Goal: Task Accomplishment & Management: Use online tool/utility

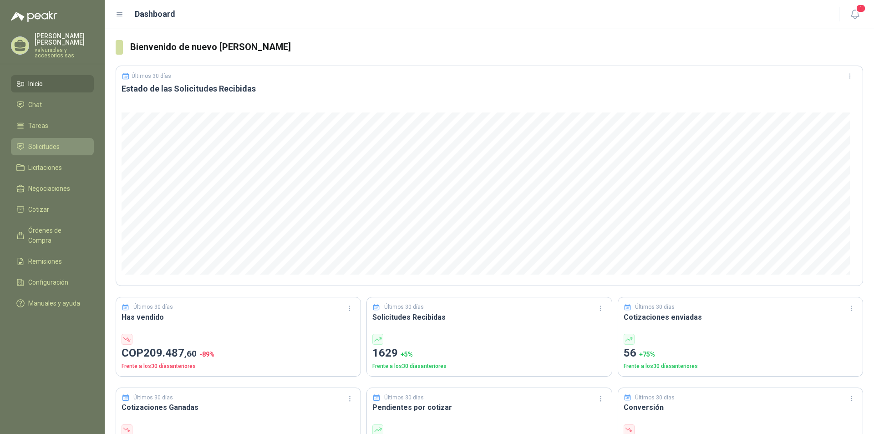
click at [46, 142] on span "Solicitudes" at bounding box center [43, 147] width 31 height 10
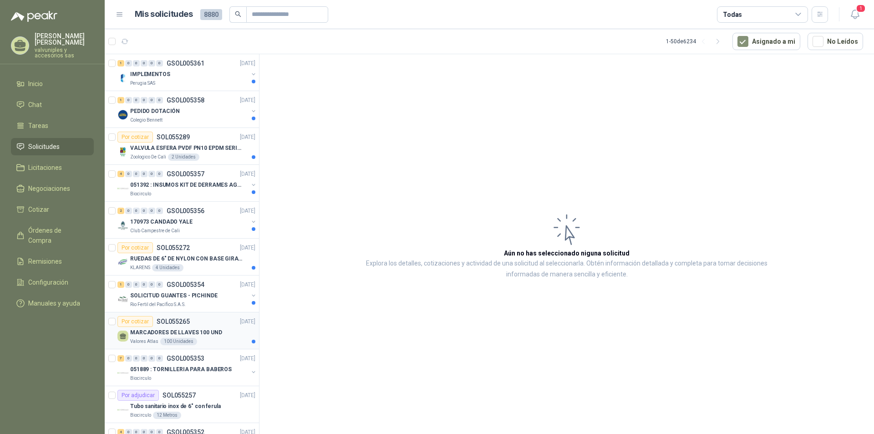
click at [172, 332] on p "MARCADORES DE LLAVES 100 UND" at bounding box center [176, 332] width 92 height 9
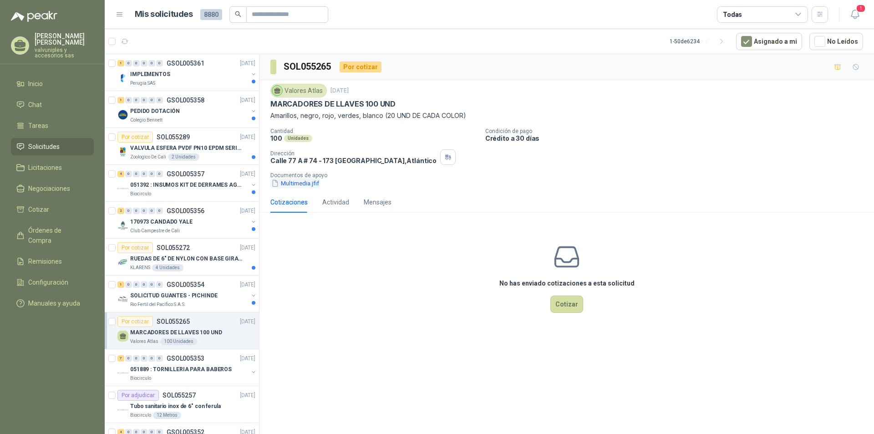
click at [291, 186] on button "Multimedia.jfif" at bounding box center [295, 183] width 50 height 10
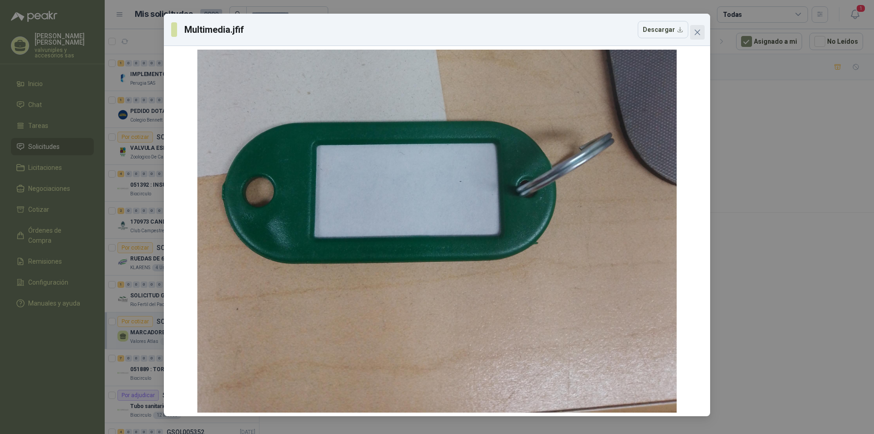
click at [698, 28] on button "Close" at bounding box center [697, 32] width 15 height 15
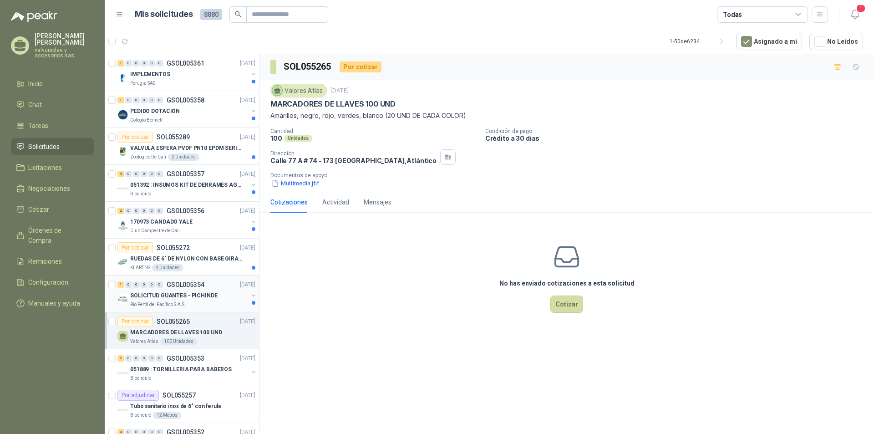
click at [161, 294] on p "SOLICITUD GUANTES - PICHINDE" at bounding box center [173, 295] width 87 height 9
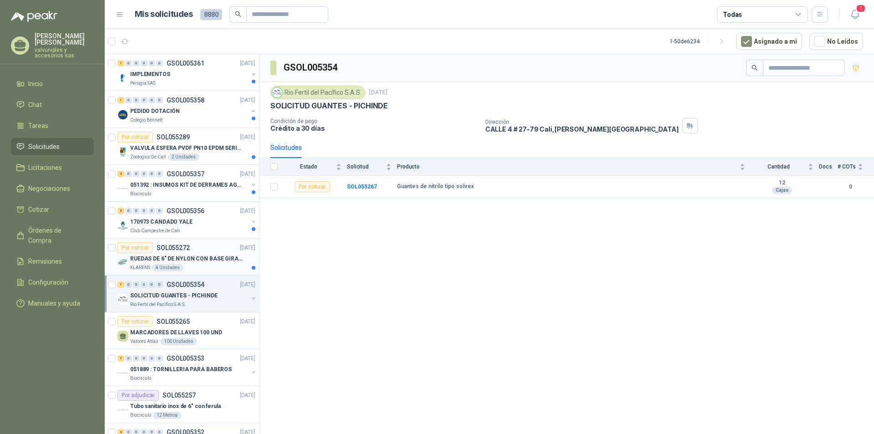
click at [162, 258] on p "RUEDAS DE 6" DE NYLON CON BASE GIRATORIA EN ACERO INOXIDABLE" at bounding box center [186, 258] width 113 height 9
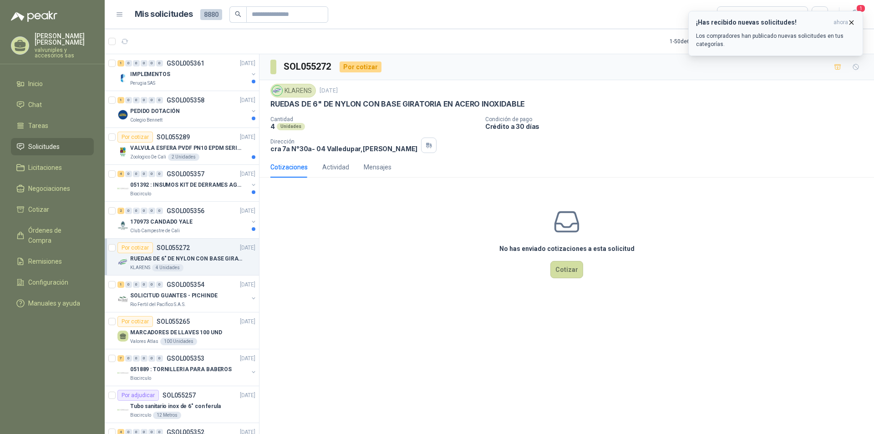
click at [774, 21] on h3 "¡Has recibido nuevas solicitudes!" at bounding box center [763, 23] width 134 height 8
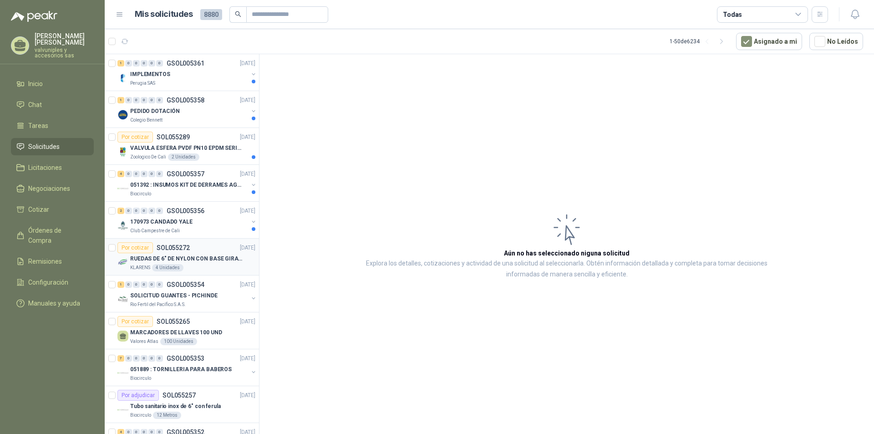
click at [184, 261] on p "RUEDAS DE 6" DE NYLON CON BASE GIRATORIA EN ACERO INOXIDABLE" at bounding box center [186, 258] width 113 height 9
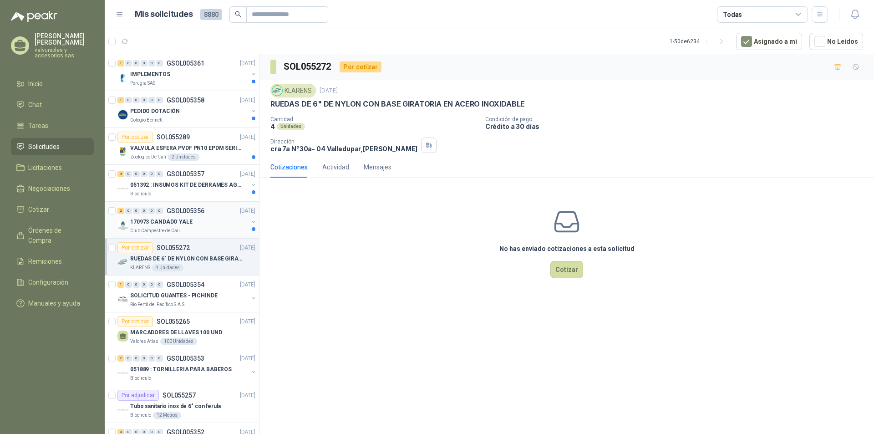
click at [145, 219] on p "170973 CANDADO YALE" at bounding box center [161, 222] width 62 height 9
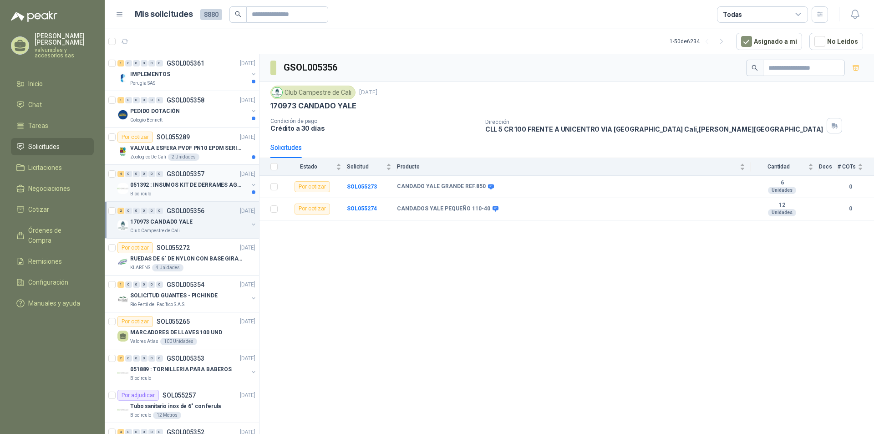
click at [178, 180] on div "051392 : INSUMOS KIT DE DERRAMES AGOSTO 2025" at bounding box center [189, 184] width 118 height 11
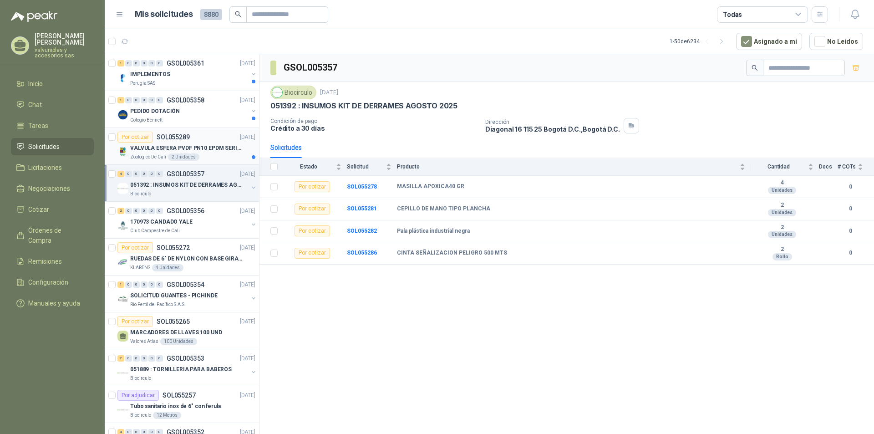
click at [171, 148] on p "VALVULA ESFERA PVDF PN10 EPDM SERIE EX D 25MM CEPEX64926TREME" at bounding box center [186, 148] width 113 height 9
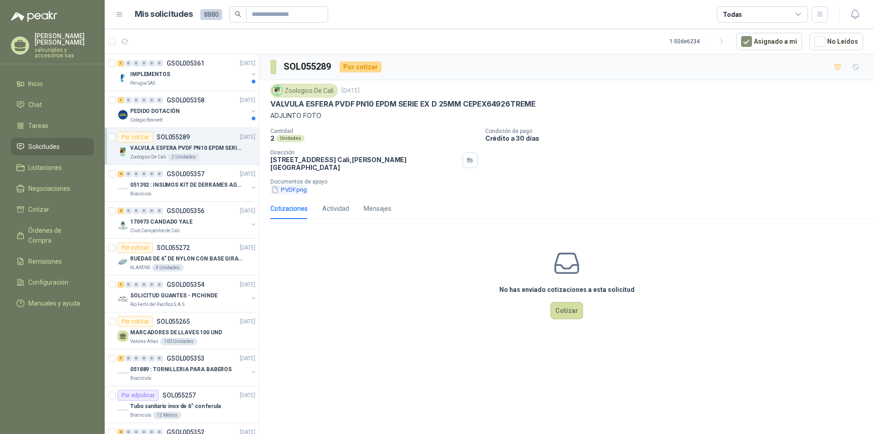
click at [296, 185] on button "PVDF.png" at bounding box center [288, 190] width 37 height 10
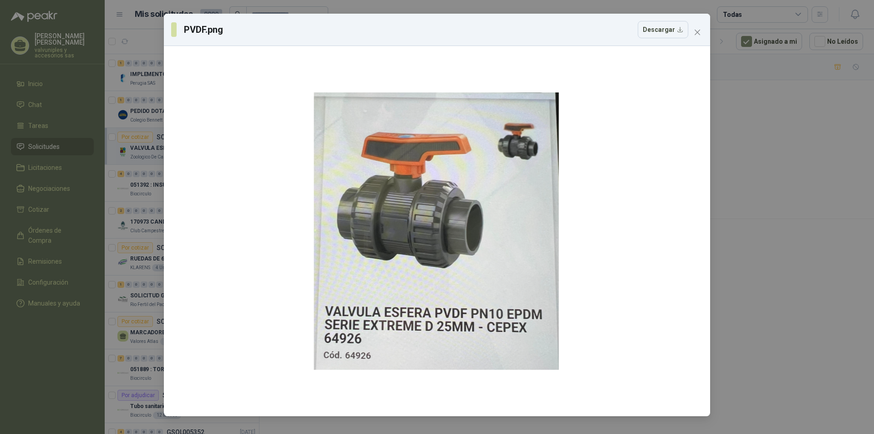
drag, startPoint x: 698, startPoint y: 31, endPoint x: 686, endPoint y: 35, distance: 13.1
click at [697, 31] on icon "close" at bounding box center [697, 32] width 5 height 5
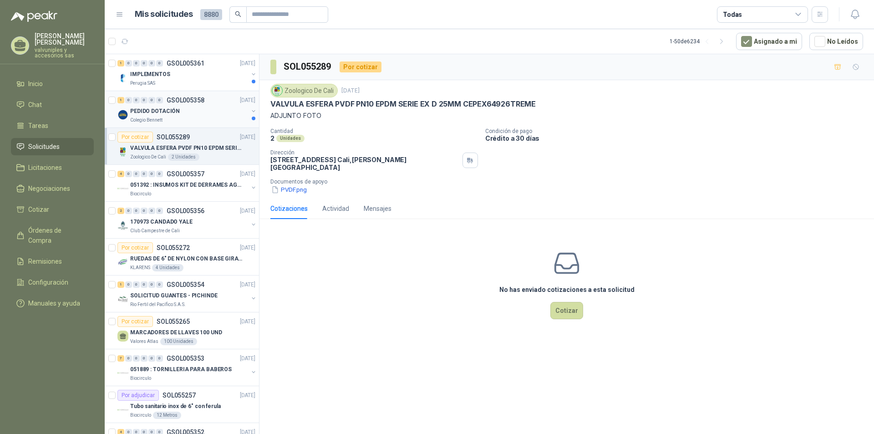
click at [146, 110] on p "PEDIDO DOTACIÓN" at bounding box center [155, 111] width 50 height 9
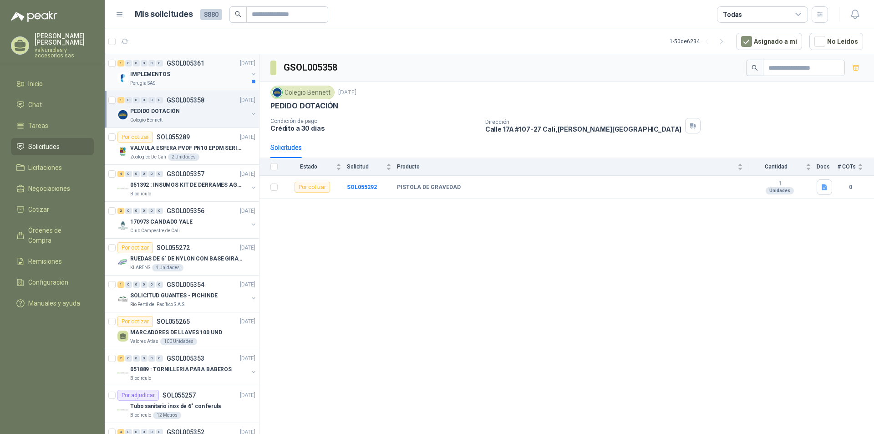
click at [135, 72] on p "IMPLEMENTOS" at bounding box center [150, 74] width 40 height 9
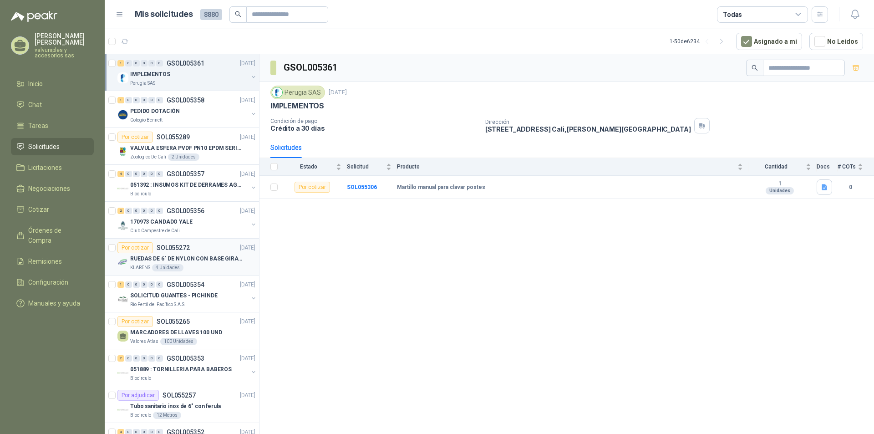
click at [170, 256] on p "RUEDAS DE 6" DE NYLON CON BASE GIRATORIA EN ACERO INOXIDABLE" at bounding box center [186, 258] width 113 height 9
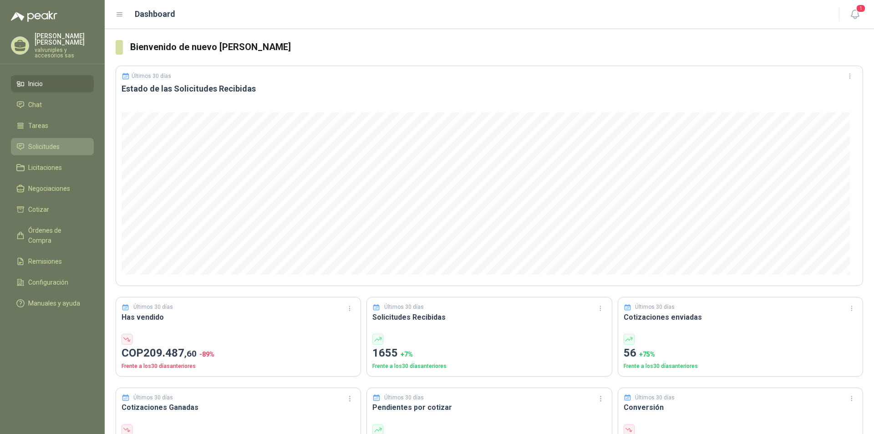
click at [36, 142] on span "Solicitudes" at bounding box center [43, 147] width 31 height 10
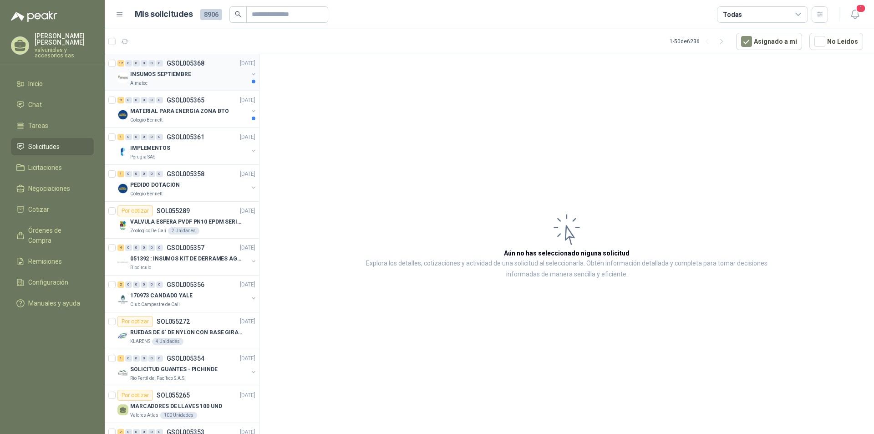
click at [159, 76] on p "INSUMOS SEPTIEMBRE" at bounding box center [160, 74] width 61 height 9
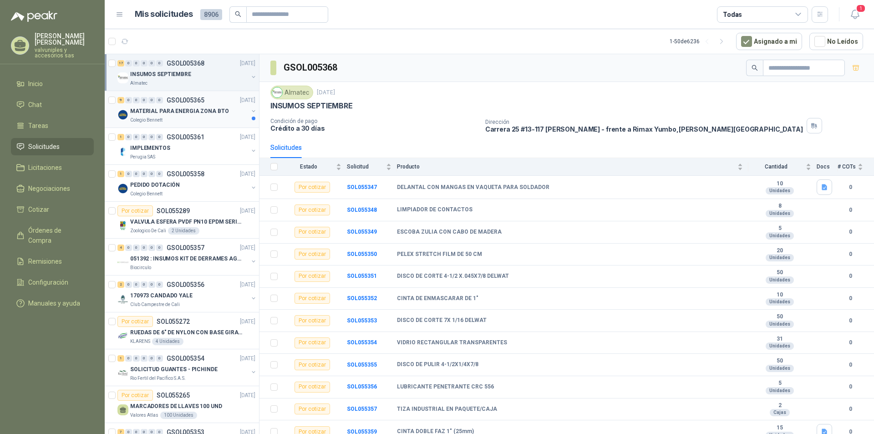
click at [161, 109] on p "MATERIAL PARA ENERGIA ZONA BTO" at bounding box center [179, 111] width 98 height 9
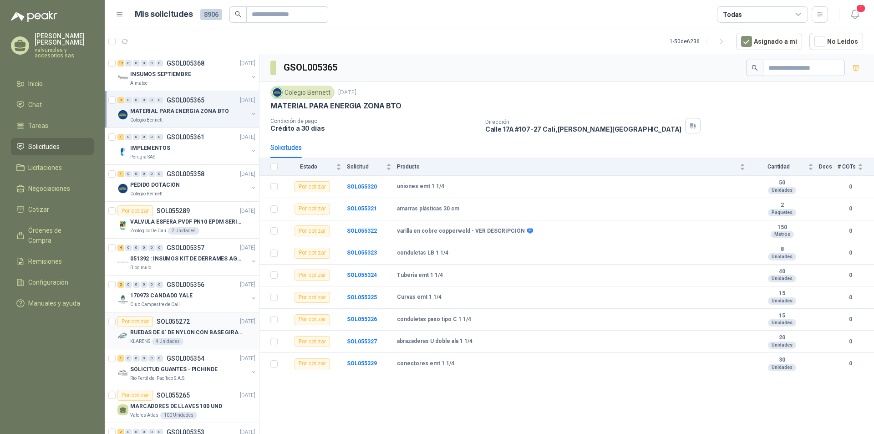
click at [170, 329] on p "RUEDAS DE 6" DE NYLON CON BASE GIRATORIA EN ACERO INOXIDABLE" at bounding box center [186, 332] width 113 height 9
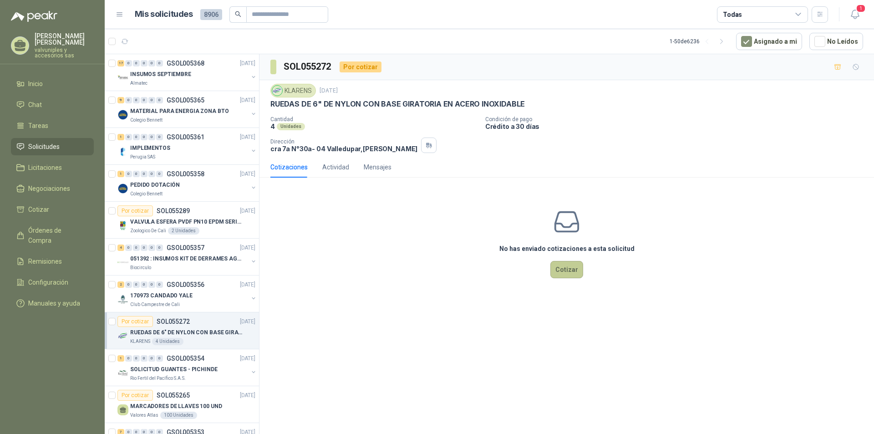
click at [568, 272] on button "Cotizar" at bounding box center [566, 269] width 33 height 17
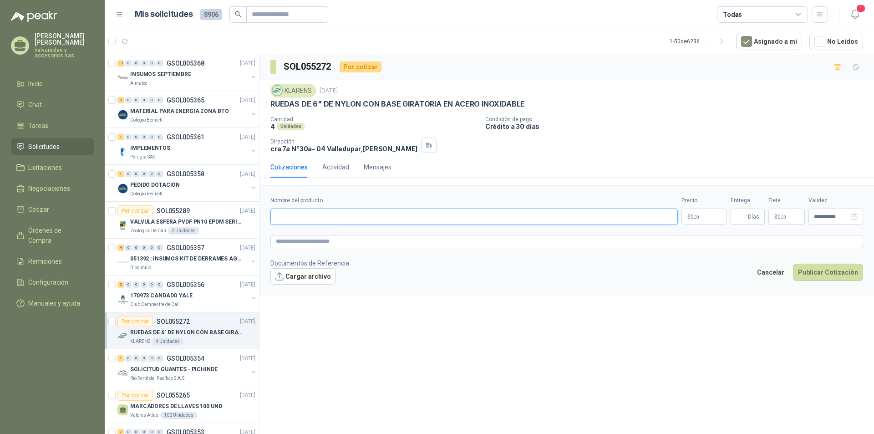
click at [298, 214] on input "Nombre del producto" at bounding box center [473, 217] width 407 height 16
paste input "**********"
type input "**********"
click at [166, 294] on p "170973 CANDADO YALE" at bounding box center [161, 295] width 62 height 9
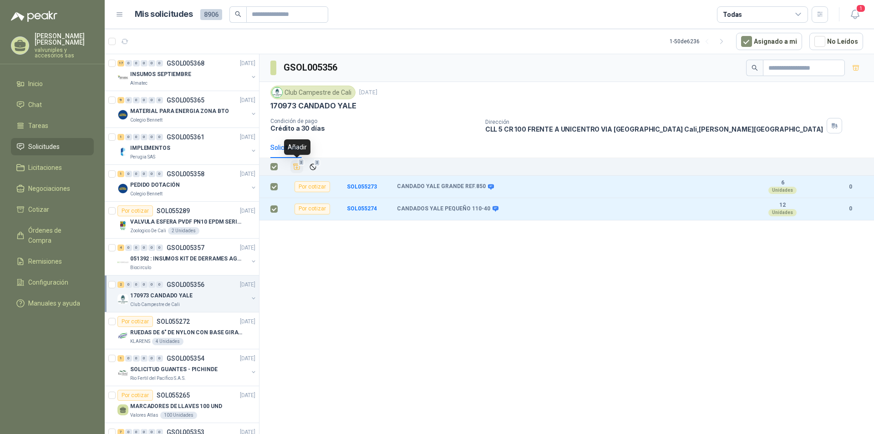
click at [297, 164] on icon "Añadir" at bounding box center [297, 167] width 7 height 6
click at [48, 204] on li "Cotizar 2" at bounding box center [52, 209] width 72 height 10
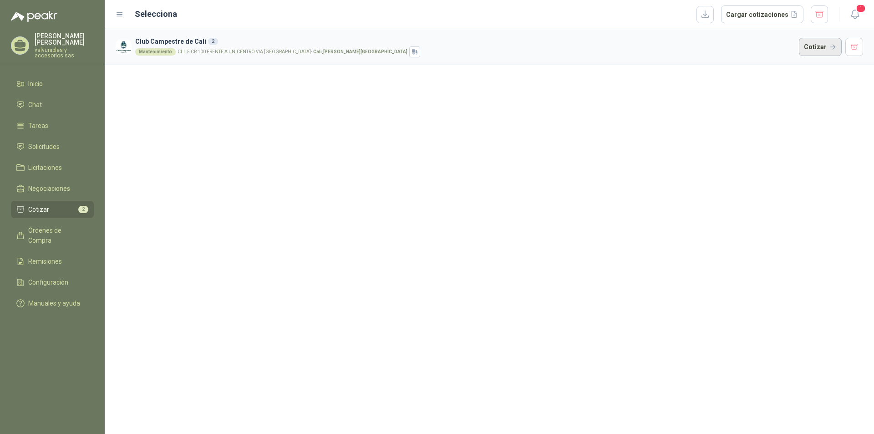
click at [817, 47] on button "Cotizar" at bounding box center [820, 47] width 43 height 18
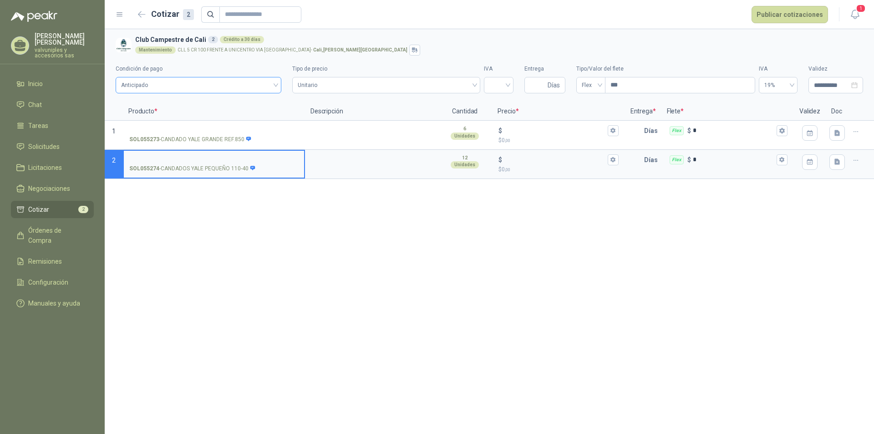
click at [277, 85] on div "Anticipado" at bounding box center [199, 85] width 166 height 16
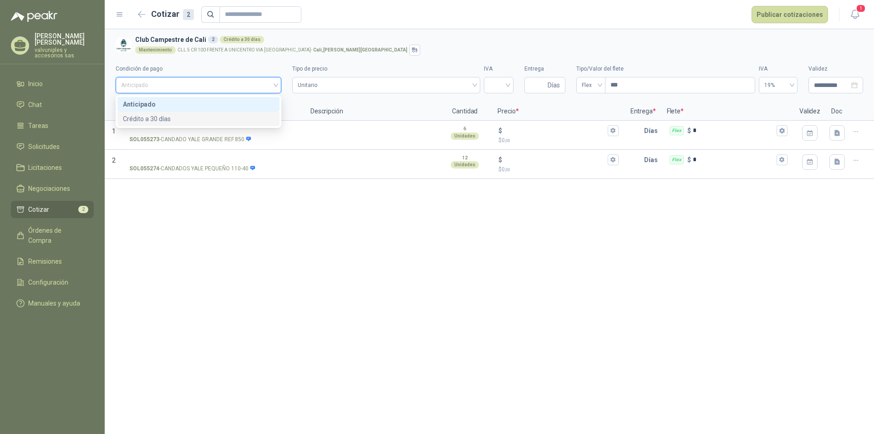
click at [145, 116] on div "Crédito a 30 días" at bounding box center [198, 119] width 151 height 10
click at [474, 84] on span "Unitario" at bounding box center [386, 85] width 177 height 14
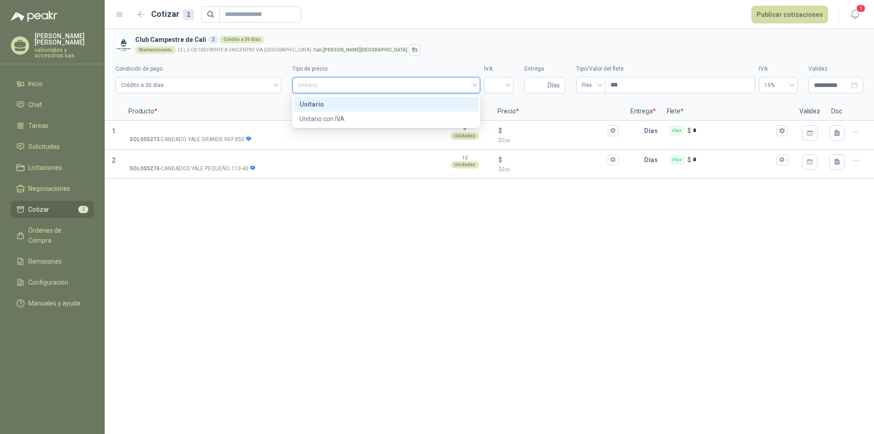
click at [318, 103] on div "Unitario" at bounding box center [386, 104] width 173 height 10
click at [510, 83] on div at bounding box center [499, 85] width 30 height 16
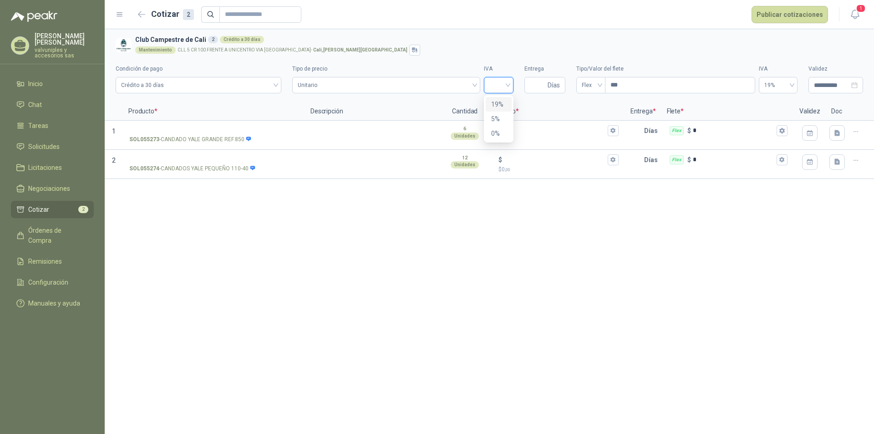
click at [493, 102] on div "19%" at bounding box center [498, 104] width 15 height 10
click at [542, 84] on input "Entrega" at bounding box center [538, 84] width 16 height 15
type input "*"
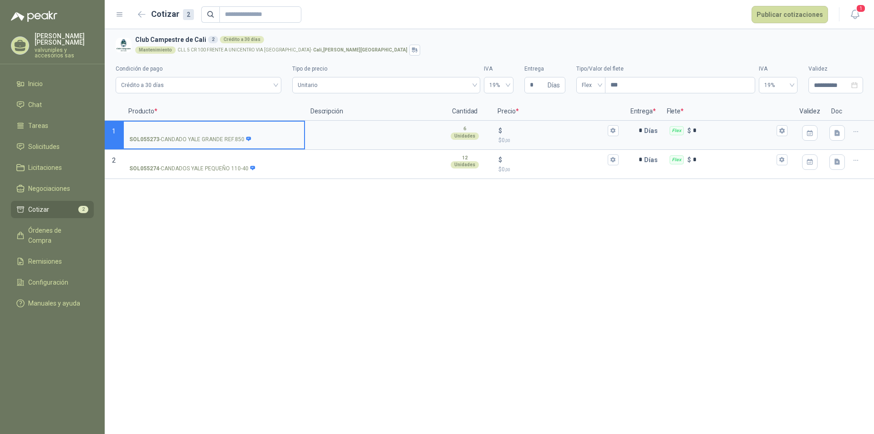
click at [206, 130] on input "SOL055273 - CANDADO YALE GRANDE REF.850" at bounding box center [213, 130] width 169 height 7
type input "*"
type input "**********"
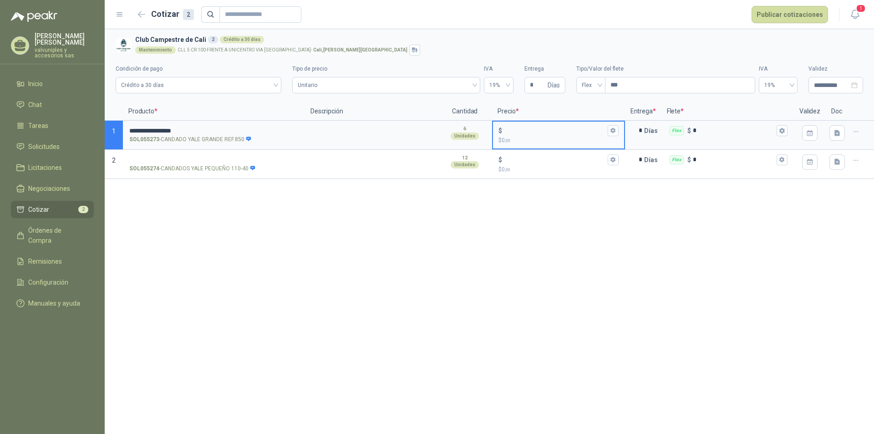
click at [521, 127] on input "$ $ 0 ,00" at bounding box center [555, 130] width 102 height 7
type input "******"
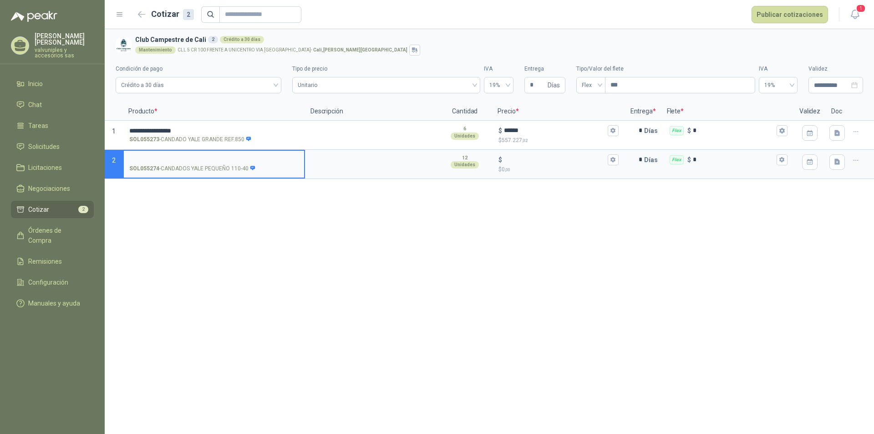
click at [183, 157] on input "SOL055274 - CANDADOS YALE PEQUEÑO 110-40" at bounding box center [213, 160] width 169 height 7
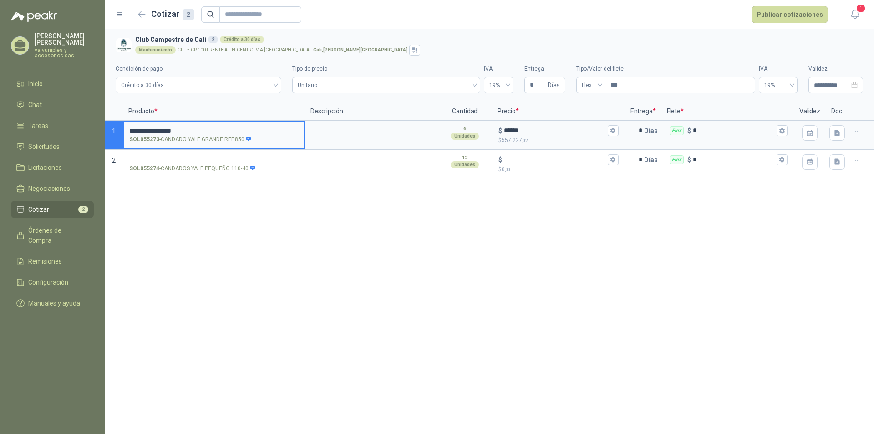
drag, startPoint x: 129, startPoint y: 130, endPoint x: 160, endPoint y: 271, distance: 144.5
click at [173, 128] on input "**********" at bounding box center [213, 130] width 169 height 7
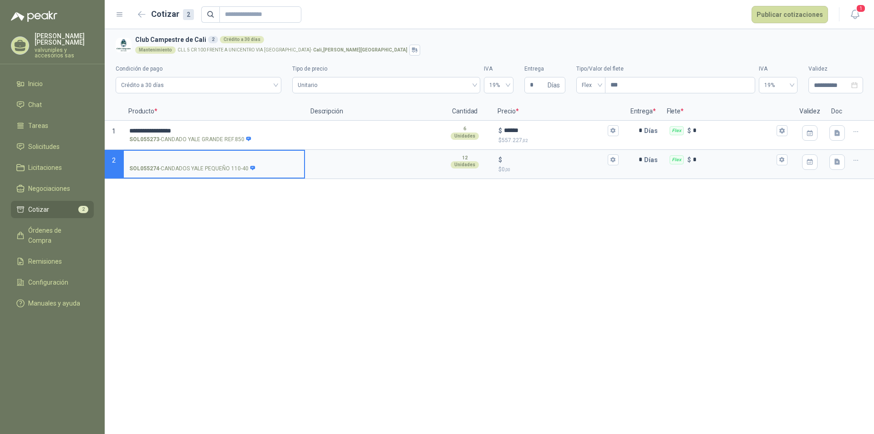
click at [186, 158] on input "SOL055274 - CANDADOS YALE PEQUEÑO 110-40" at bounding box center [213, 160] width 169 height 7
click at [190, 157] on input "**********" at bounding box center [213, 160] width 169 height 7
type input "**********"
click at [511, 154] on div "$" at bounding box center [559, 159] width 120 height 11
click at [511, 156] on input "$ $ 0 ,00" at bounding box center [555, 159] width 102 height 7
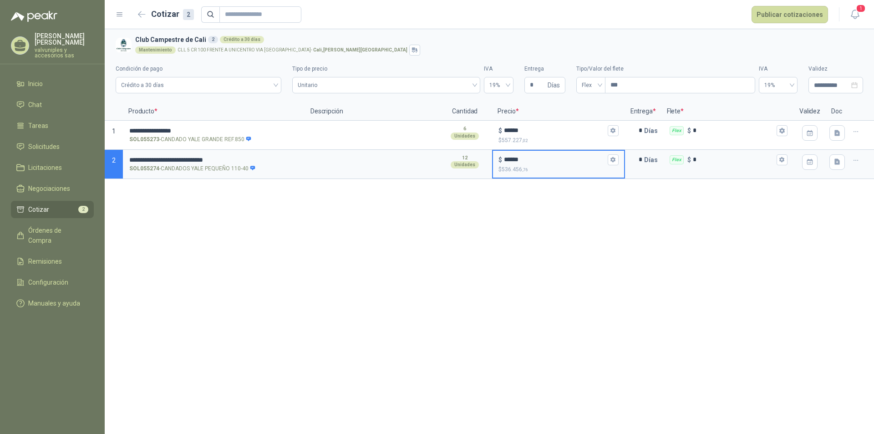
type input "******"
drag, startPoint x: 298, startPoint y: 198, endPoint x: 261, endPoint y: 184, distance: 39.6
click at [293, 195] on div "**********" at bounding box center [489, 231] width 769 height 405
click at [291, 252] on div "**********" at bounding box center [489, 231] width 769 height 405
click at [795, 14] on button "Publicar cotizaciones" at bounding box center [790, 14] width 76 height 17
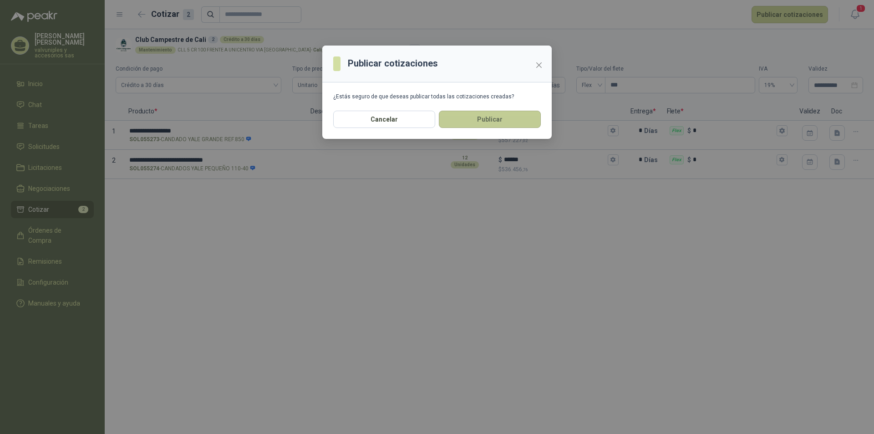
click at [483, 116] on button "Publicar" at bounding box center [490, 119] width 102 height 17
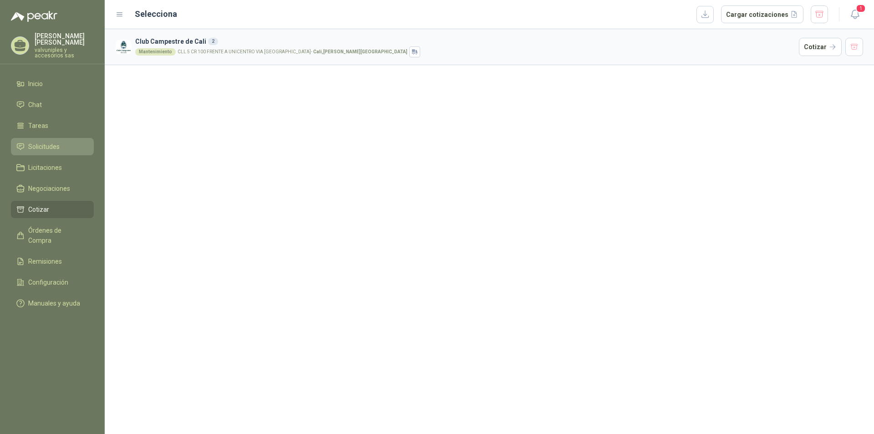
click at [42, 142] on span "Solicitudes" at bounding box center [43, 147] width 31 height 10
